Goal: Transaction & Acquisition: Download file/media

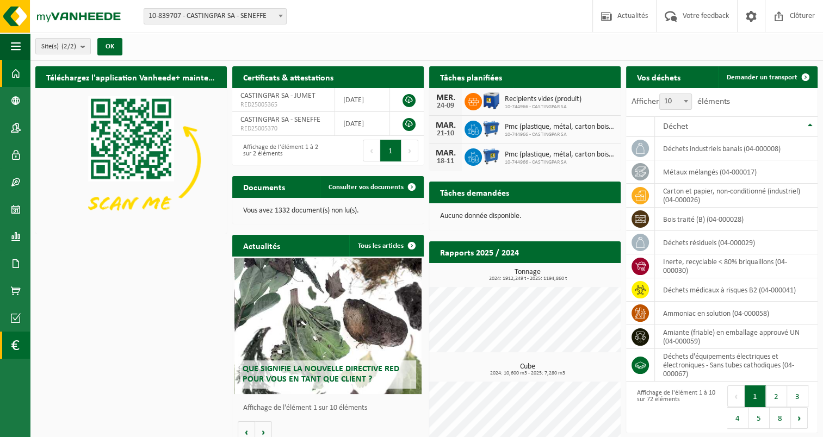
click at [22, 348] on link "Financial History" at bounding box center [15, 345] width 30 height 27
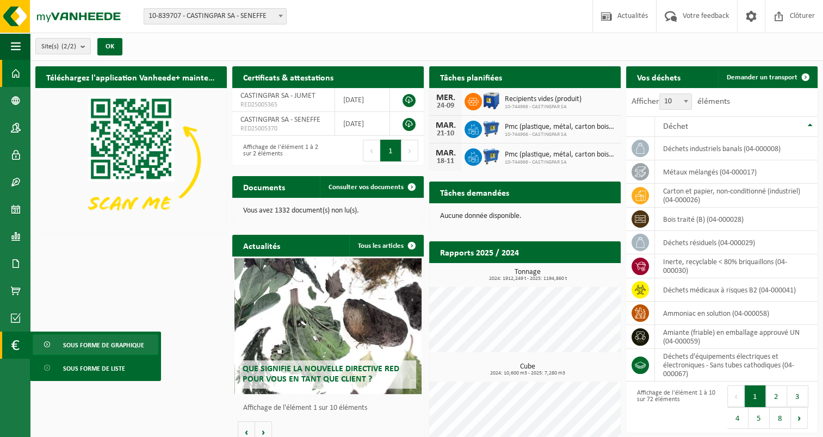
click at [106, 343] on span "Sous forme de graphique" at bounding box center [103, 345] width 81 height 21
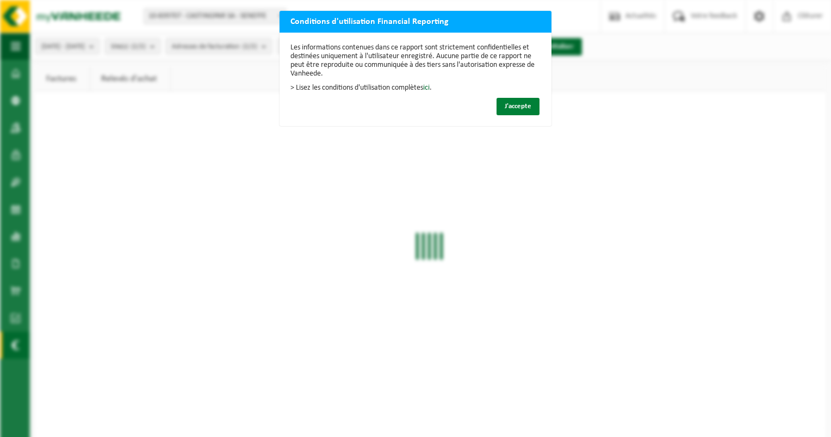
click at [520, 105] on span "J'accepte" at bounding box center [518, 106] width 27 height 7
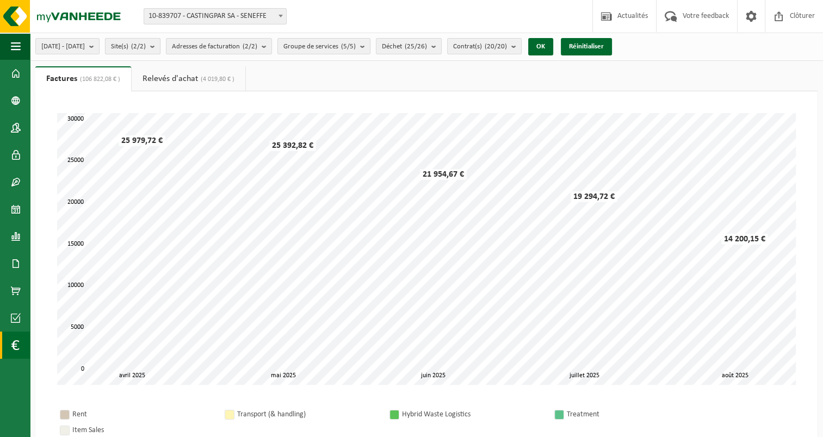
click at [160, 46] on b "submit" at bounding box center [155, 46] width 10 height 15
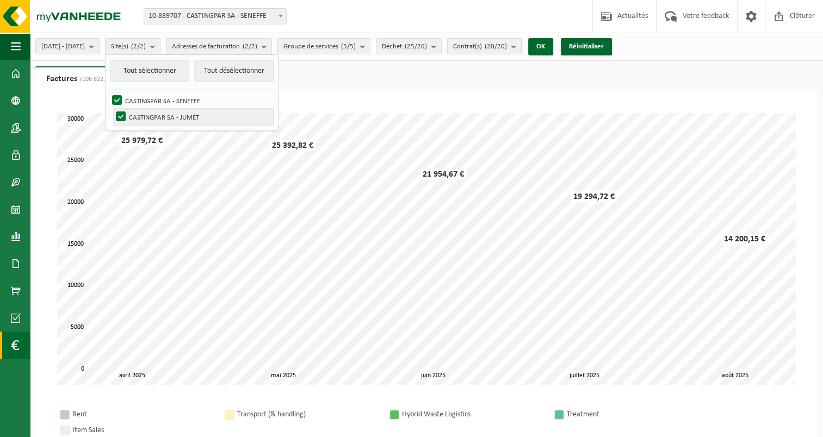
click at [145, 114] on label "CASTINGPAR SA - JUMET" at bounding box center [194, 117] width 160 height 16
click at [112, 109] on input "CASTINGPAR SA - JUMET" at bounding box center [112, 108] width 1 height 1
checkbox input "false"
click at [553, 48] on button "OK" at bounding box center [540, 46] width 25 height 17
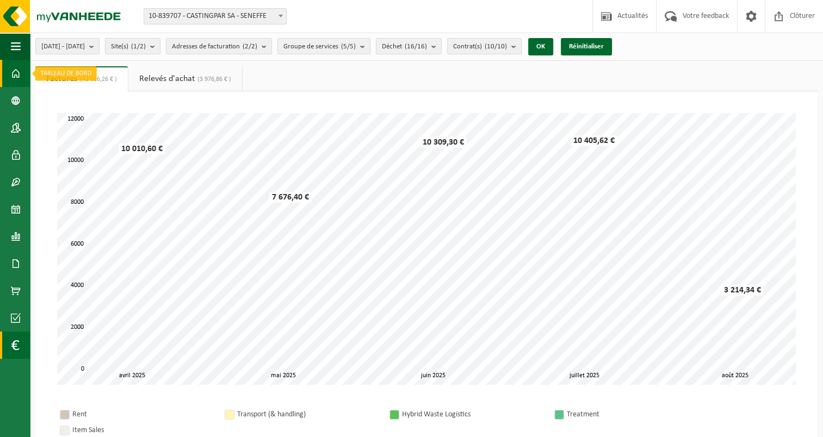
click at [20, 70] on span at bounding box center [16, 73] width 10 height 27
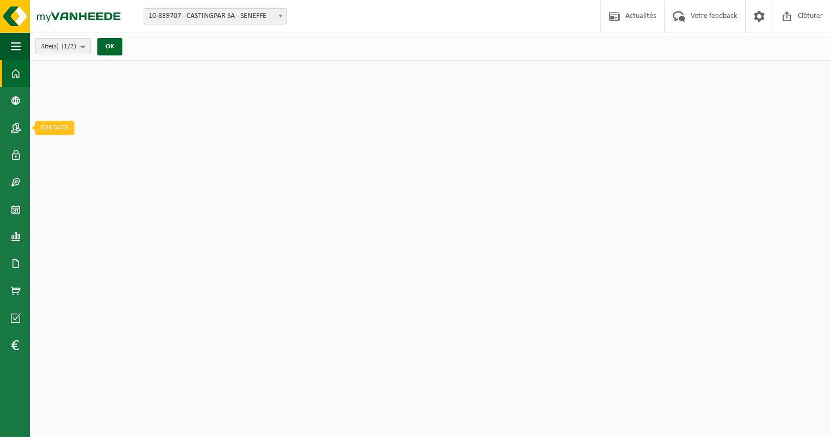
click at [16, 124] on span at bounding box center [16, 127] width 10 height 27
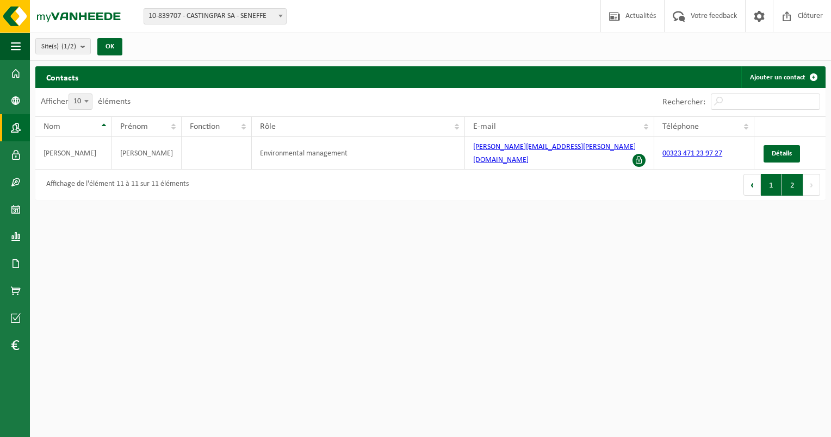
click at [767, 174] on button "1" at bounding box center [771, 185] width 21 height 22
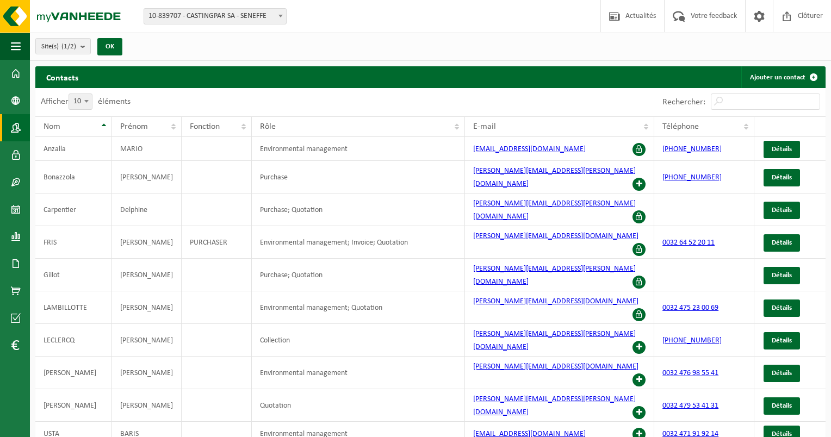
click at [544, 423] on html "Site: 10-839707 - CASTINGPAR SA - SENEFFE 10-744966 - CASTINGPAR SA - JUMET 10-…" at bounding box center [415, 218] width 831 height 437
click at [13, 14] on img at bounding box center [65, 16] width 131 height 33
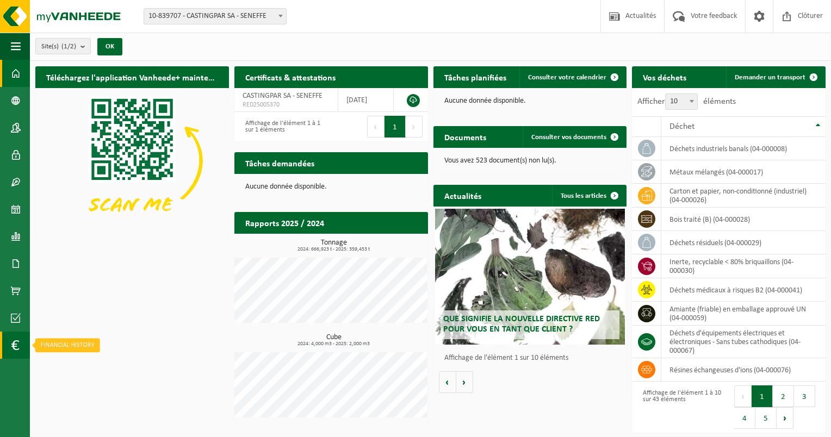
click at [9, 345] on link "Financial History" at bounding box center [15, 345] width 30 height 27
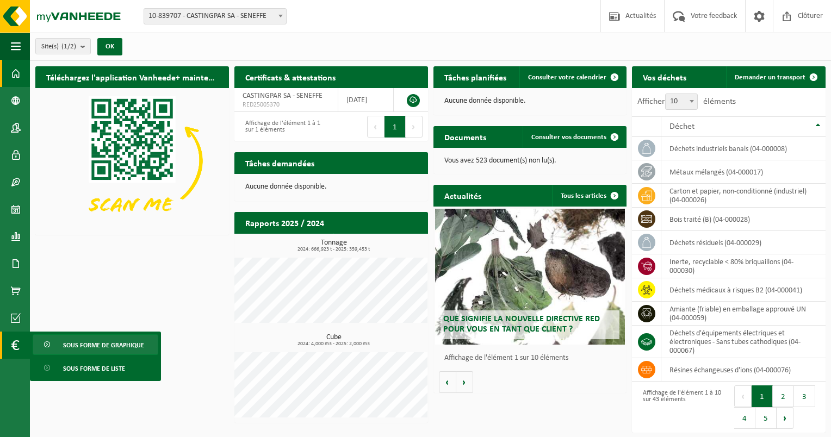
click at [111, 348] on span "Sous forme de graphique" at bounding box center [103, 345] width 81 height 21
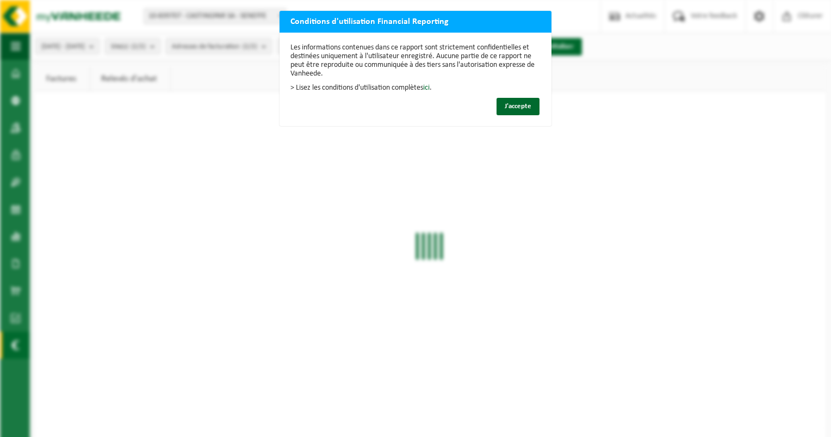
click at [522, 97] on div "Les informations contenues dans ce rapport sont strictement confidentielles et …" at bounding box center [416, 80] width 272 height 94
click at [501, 98] on button "J'accepte" at bounding box center [518, 106] width 43 height 17
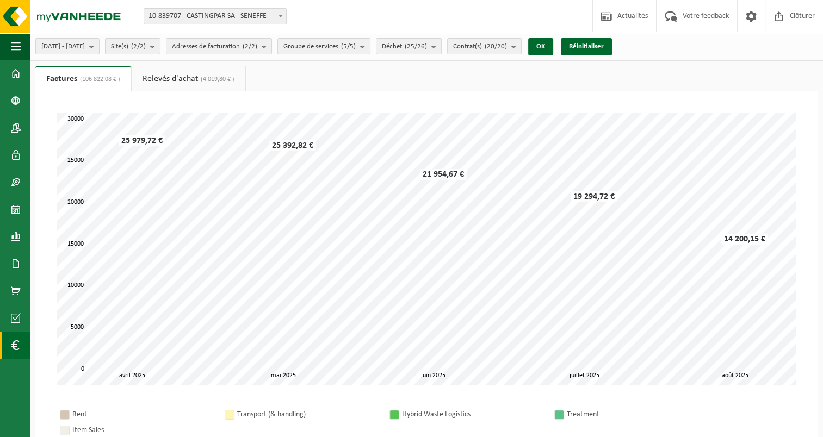
click at [15, 349] on span at bounding box center [15, 345] width 8 height 27
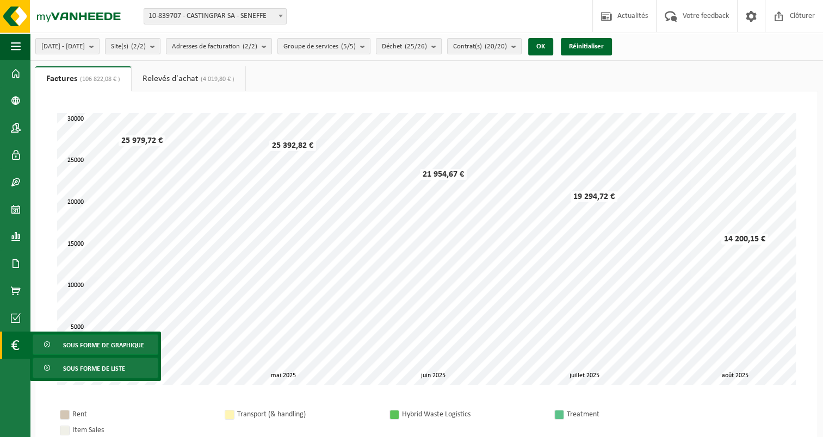
click at [70, 363] on span "Sous forme de liste" at bounding box center [94, 369] width 62 height 21
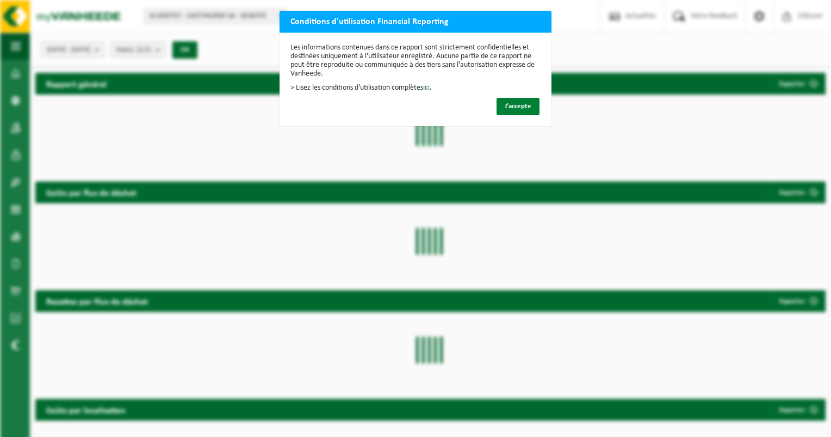
click at [526, 107] on span "J'accepte" at bounding box center [518, 106] width 27 height 7
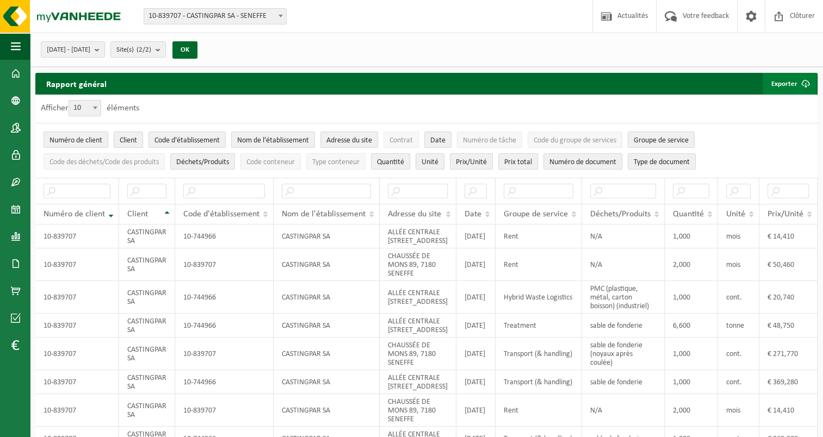
click at [794, 81] on button "Exporter" at bounding box center [790, 84] width 54 height 22
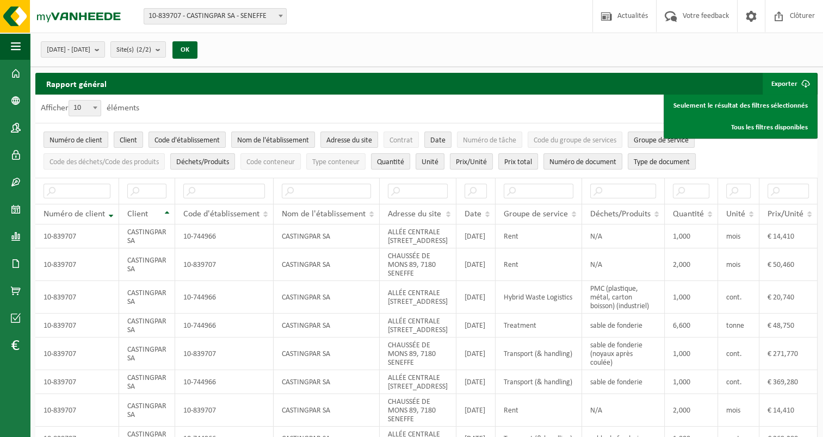
click at [307, 87] on div "Rapport général Exporter Seulement le résultat des filtres sélectionnés Tous le…" at bounding box center [426, 84] width 782 height 22
click at [638, 35] on div "2025-04-01 - 2025-09-24 Mois actuel Mois précédent Les 6 derniers mois Année ac…" at bounding box center [426, 50] width 793 height 34
click at [242, 104] on div "Afficher 10 25 50 100 10 éléments" at bounding box center [426, 109] width 782 height 28
click at [137, 141] on span "Client" at bounding box center [128, 141] width 17 height 8
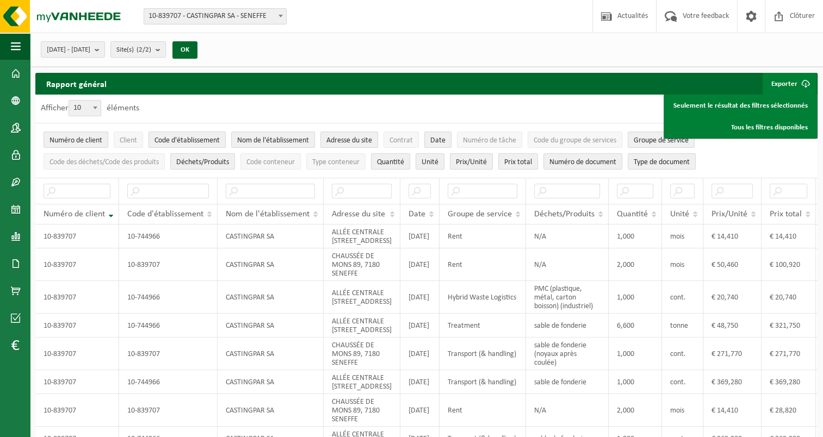
click at [180, 141] on span "Code d'établissement" at bounding box center [187, 141] width 65 height 8
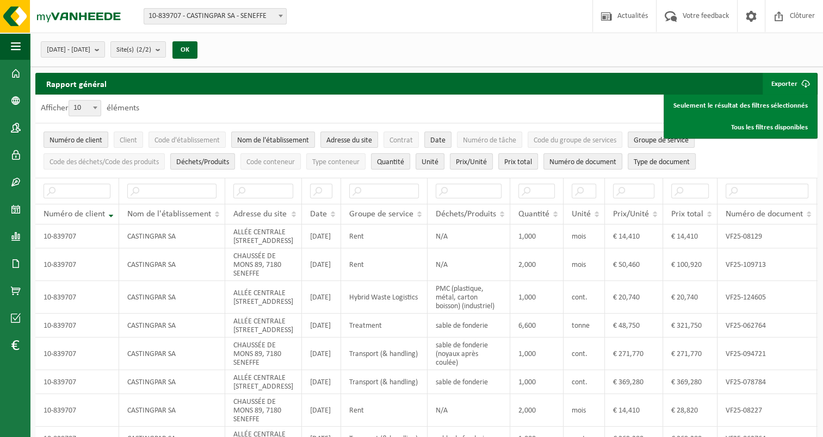
click at [806, 84] on span "button" at bounding box center [806, 84] width 22 height 22
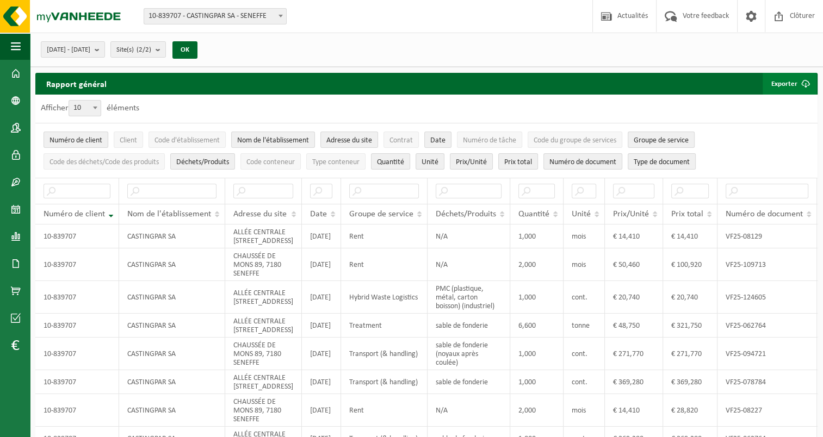
click at [806, 84] on span "button" at bounding box center [806, 84] width 22 height 22
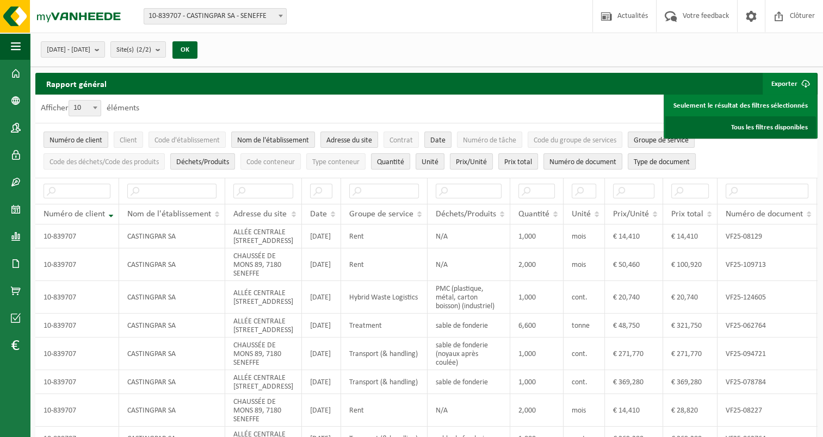
click at [804, 124] on link "Tous les filtres disponibles" at bounding box center [740, 127] width 151 height 22
click at [516, 26] on div "Site: 10-839707 - CASTINGPAR SA - SENEFFE 10-744966 - CASTINGPAR SA - JUMET 10-…" at bounding box center [411, 16] width 823 height 33
click at [781, 102] on link "Seulement le résultat des filtres sélectionnés" at bounding box center [740, 106] width 151 height 22
click at [485, 46] on div "2025-04-01 - 2025-09-24 Mois actuel Mois précédent Les 6 derniers mois Année ac…" at bounding box center [426, 50] width 793 height 34
click at [111, 213] on th "Numéro de client" at bounding box center [77, 214] width 84 height 21
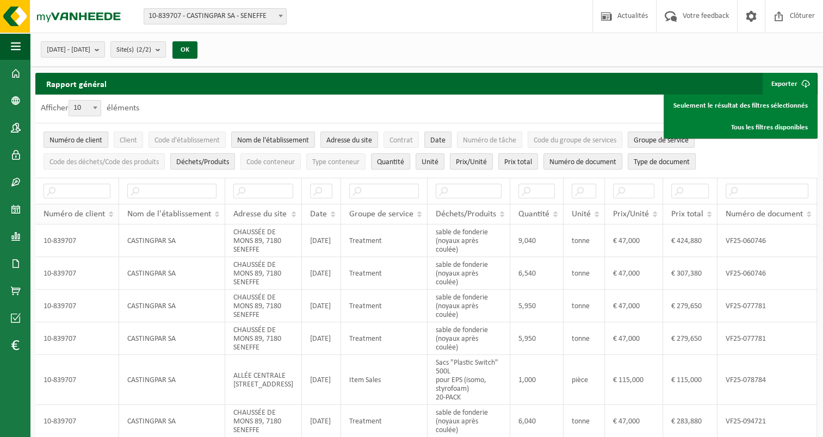
click at [111, 213] on th "Numéro de client" at bounding box center [77, 214] width 84 height 21
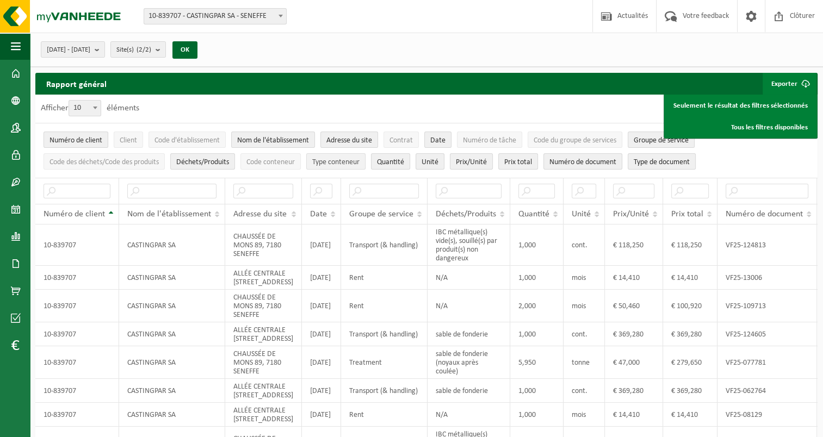
click at [338, 165] on span "Type conteneur" at bounding box center [335, 162] width 47 height 8
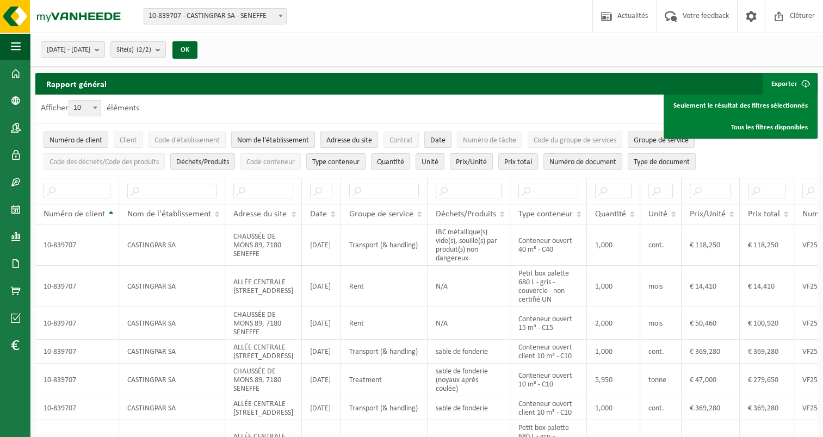
click at [338, 165] on span "Type conteneur" at bounding box center [335, 162] width 47 height 8
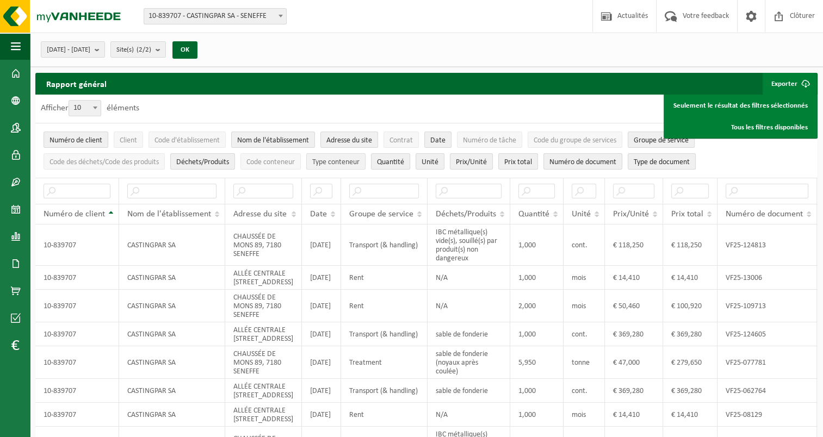
click at [338, 165] on span "Type conteneur" at bounding box center [335, 162] width 47 height 8
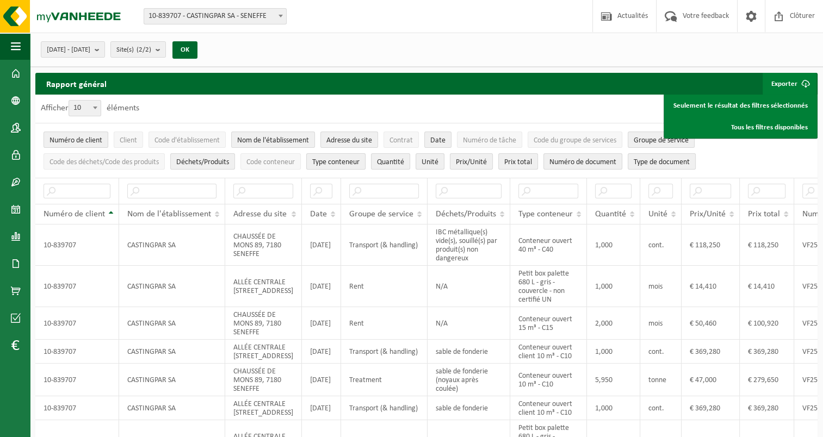
click at [338, 165] on span "Type conteneur" at bounding box center [335, 162] width 47 height 8
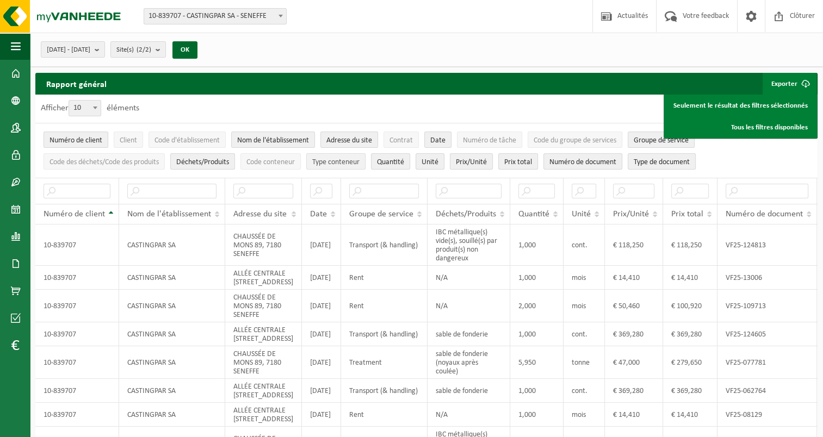
click at [338, 165] on span "Type conteneur" at bounding box center [335, 162] width 47 height 8
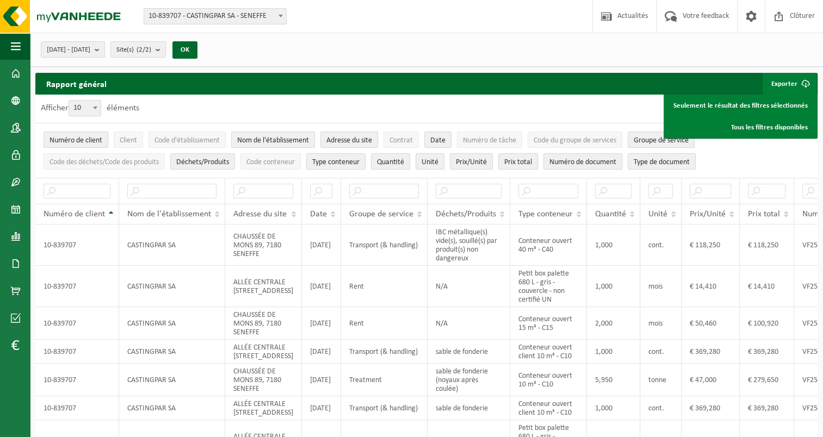
click at [338, 165] on span "Type conteneur" at bounding box center [335, 162] width 47 height 8
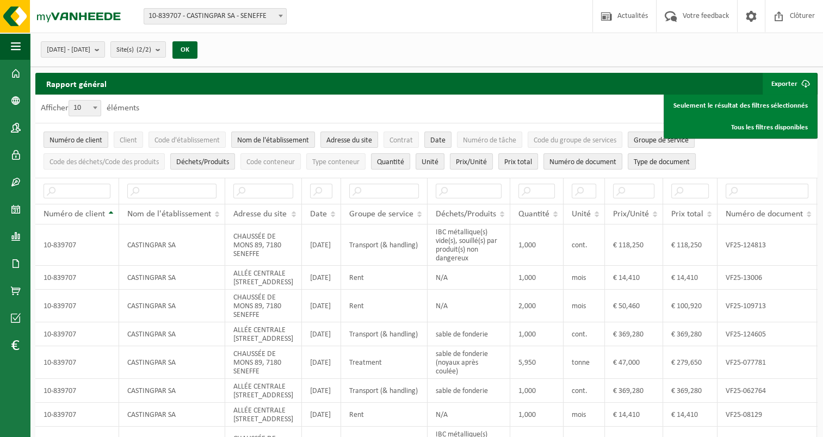
click at [334, 104] on div "Afficher 10 25 50 100 10 éléments" at bounding box center [426, 109] width 782 height 28
